Goal: Information Seeking & Learning: Learn about a topic

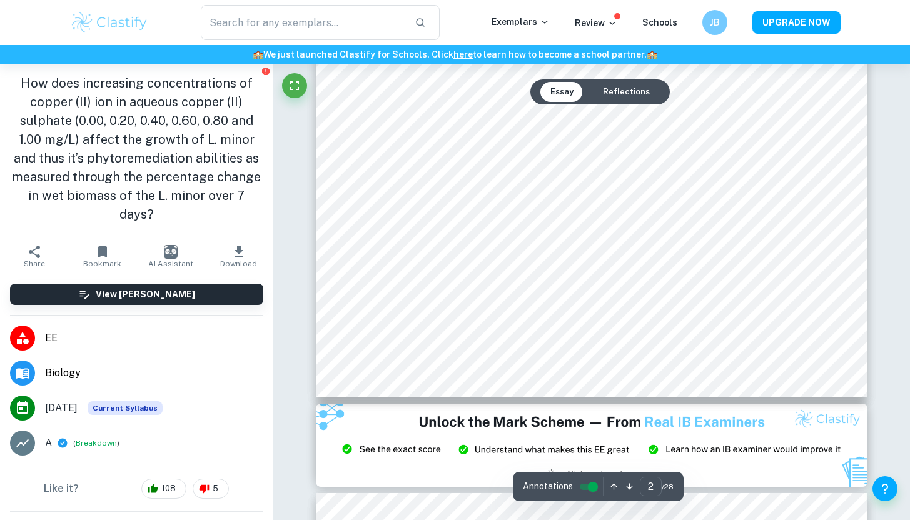
scroll to position [1194, 0]
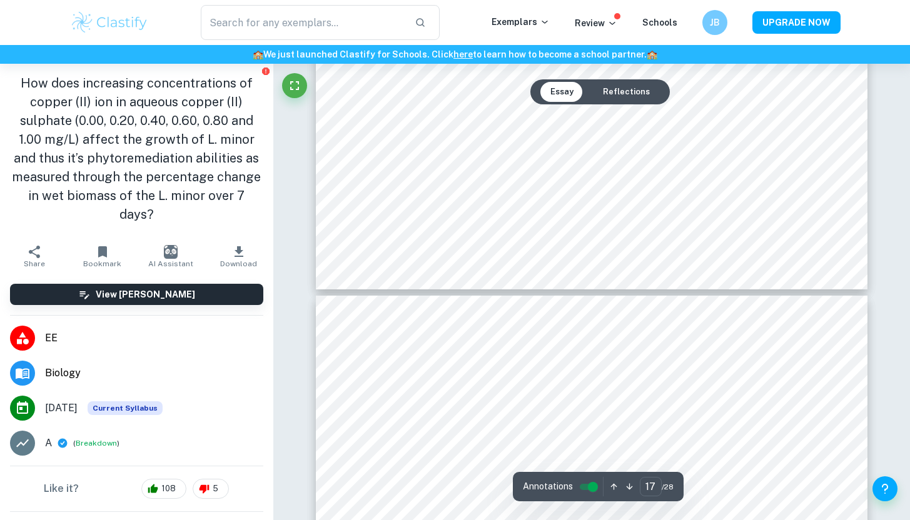
type input "18"
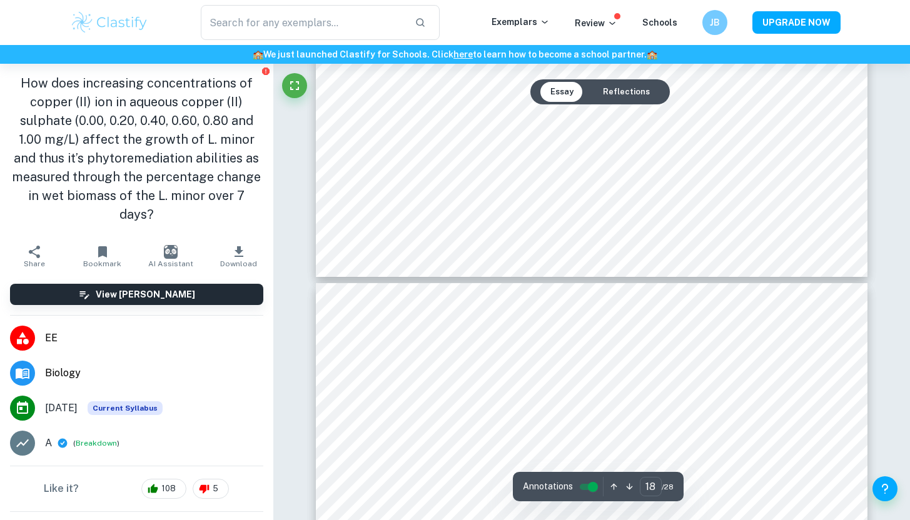
scroll to position [13111, 0]
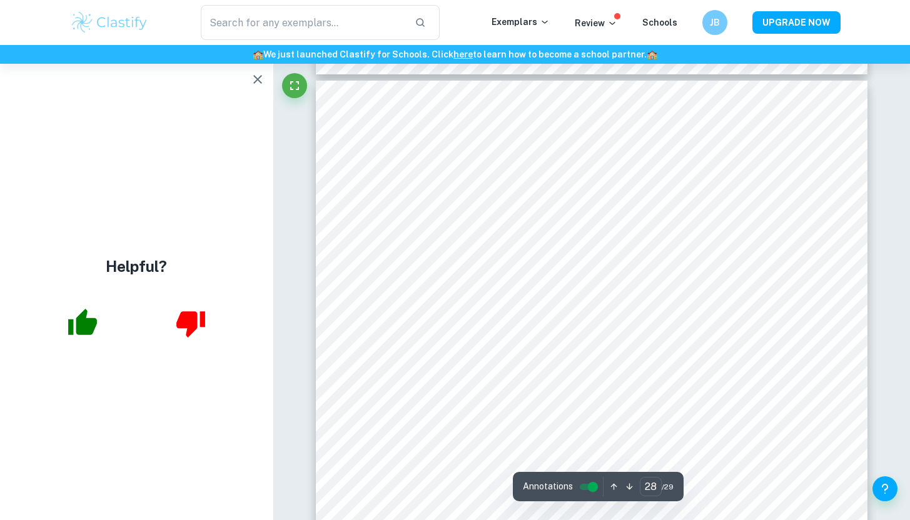
scroll to position [19973, 0]
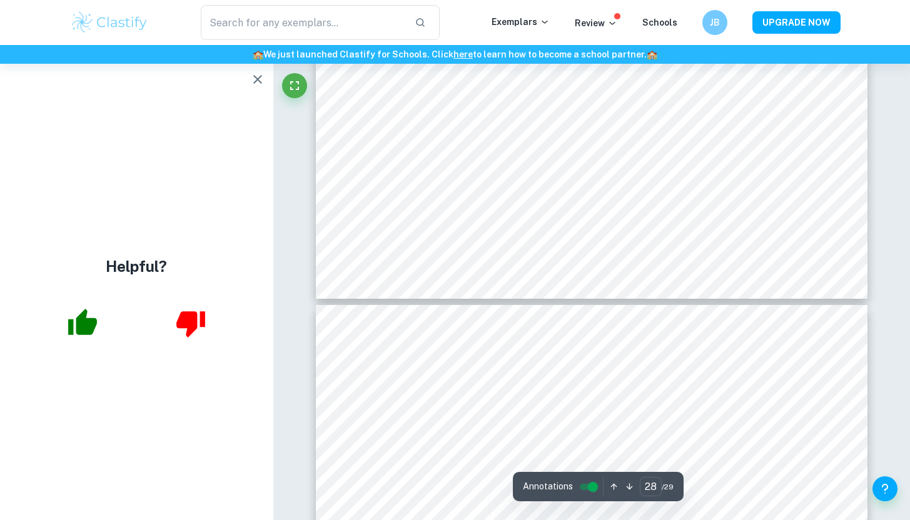
type input "29"
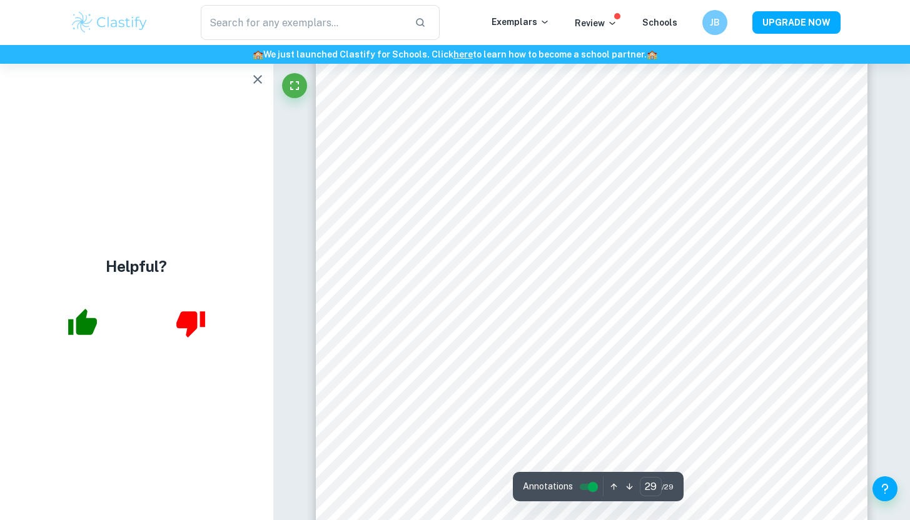
scroll to position [20935, 0]
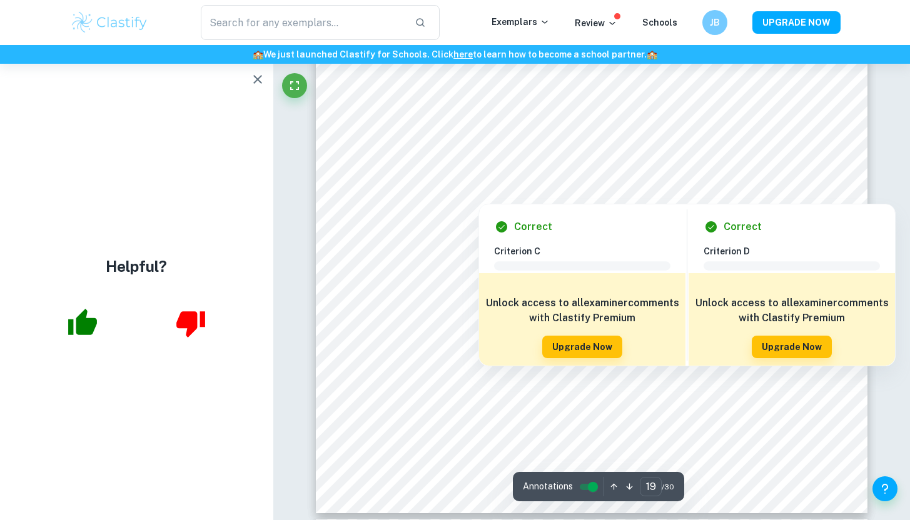
scroll to position [13605, 0]
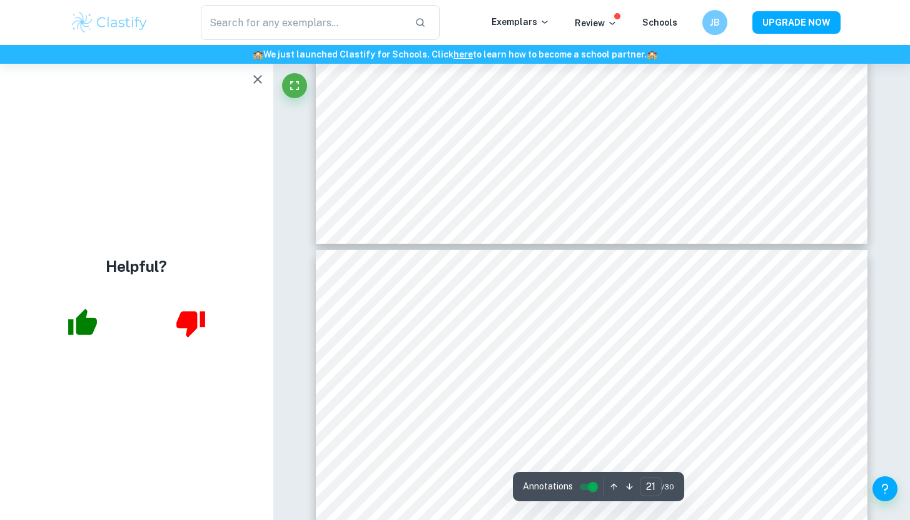
type input "22"
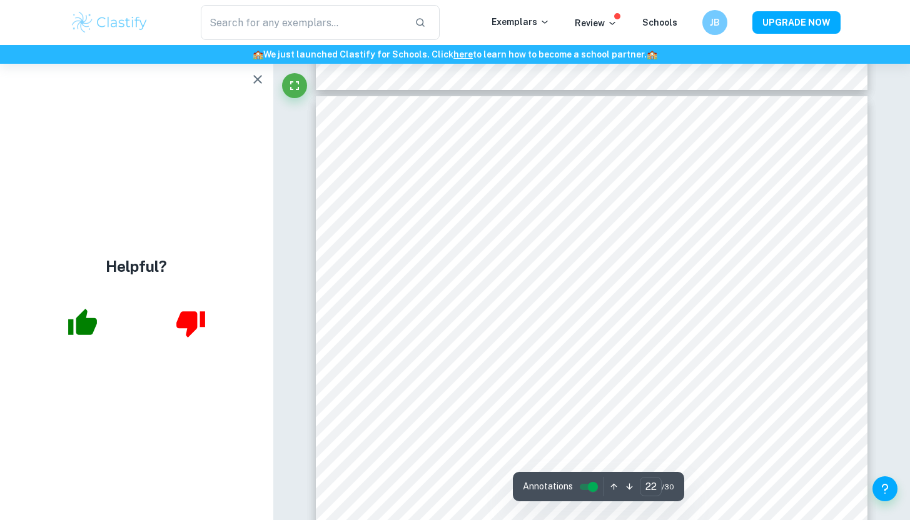
scroll to position [15546, 0]
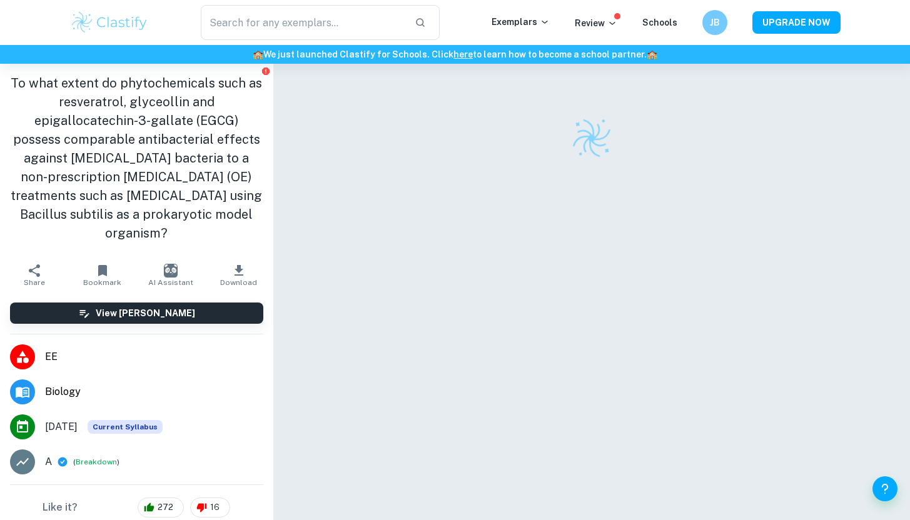
scroll to position [6, 0]
